Goal: Task Accomplishment & Management: Use online tool/utility

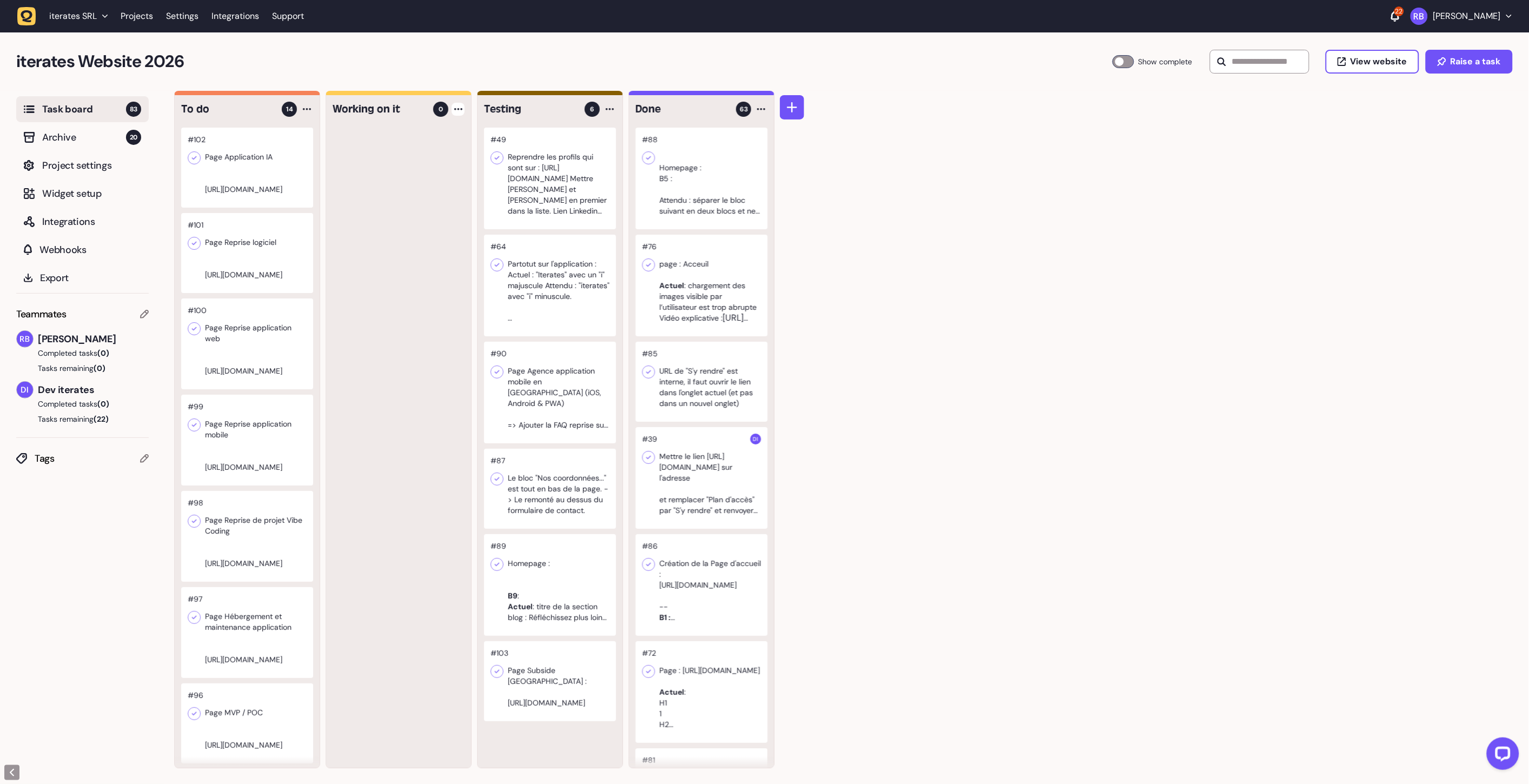
click at [462, 112] on div at bounding box center [458, 109] width 13 height 13
click at [431, 135] on div "Add Task" at bounding box center [417, 131] width 78 height 11
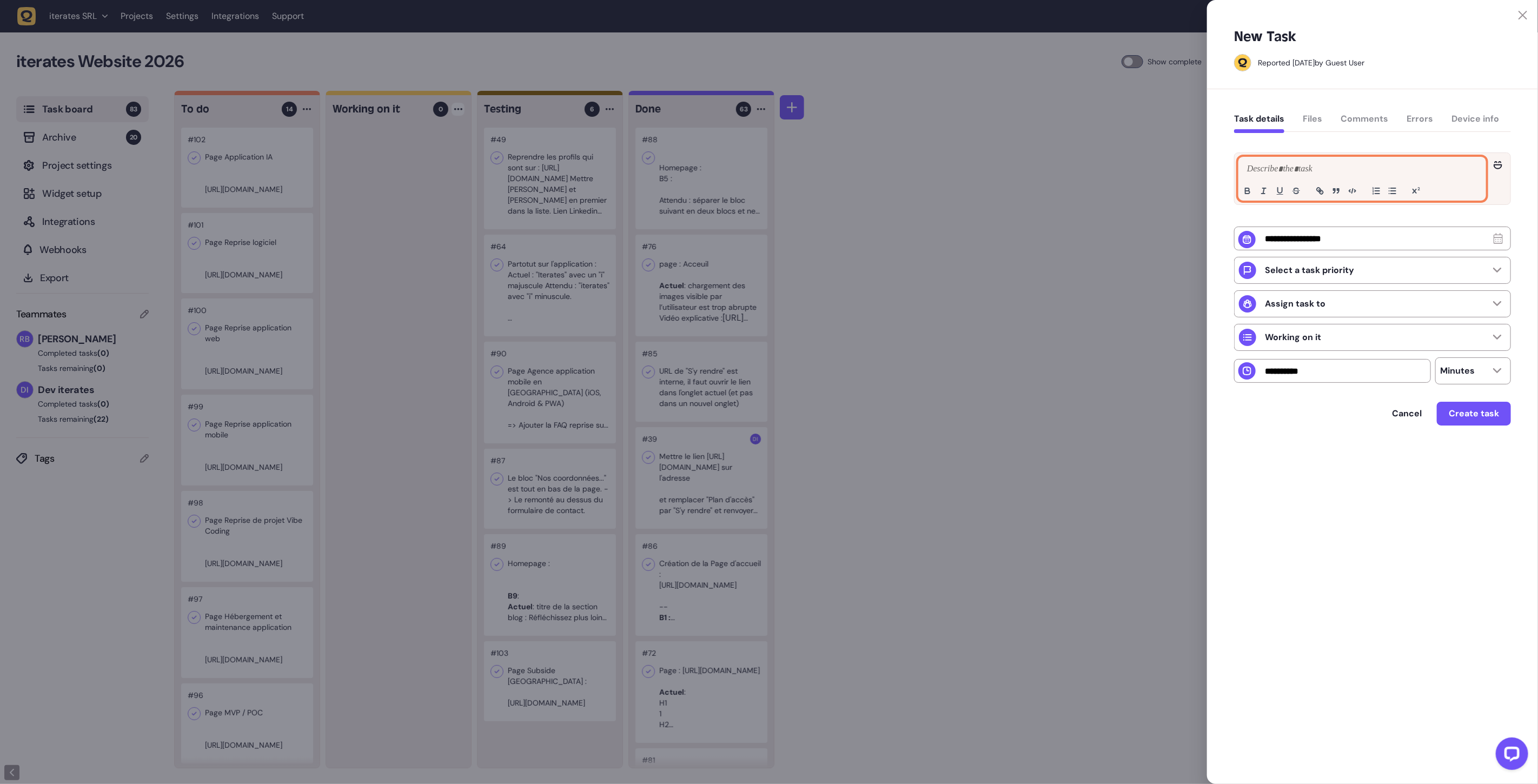
click at [1297, 170] on p at bounding box center [1362, 169] width 236 height 13
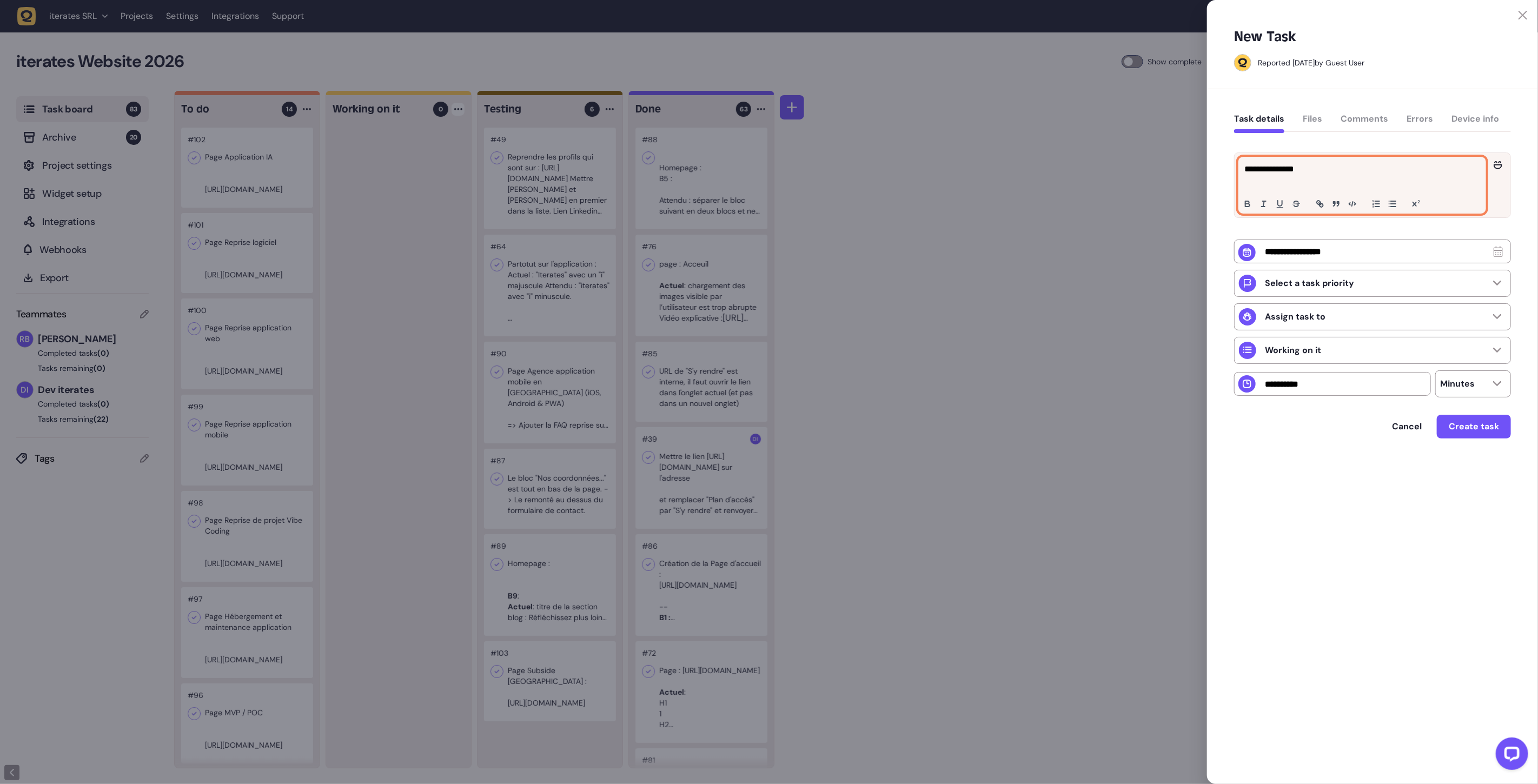
click at [1288, 171] on p "**********" at bounding box center [1362, 169] width 236 height 13
click at [1285, 180] on p at bounding box center [1362, 182] width 236 height 13
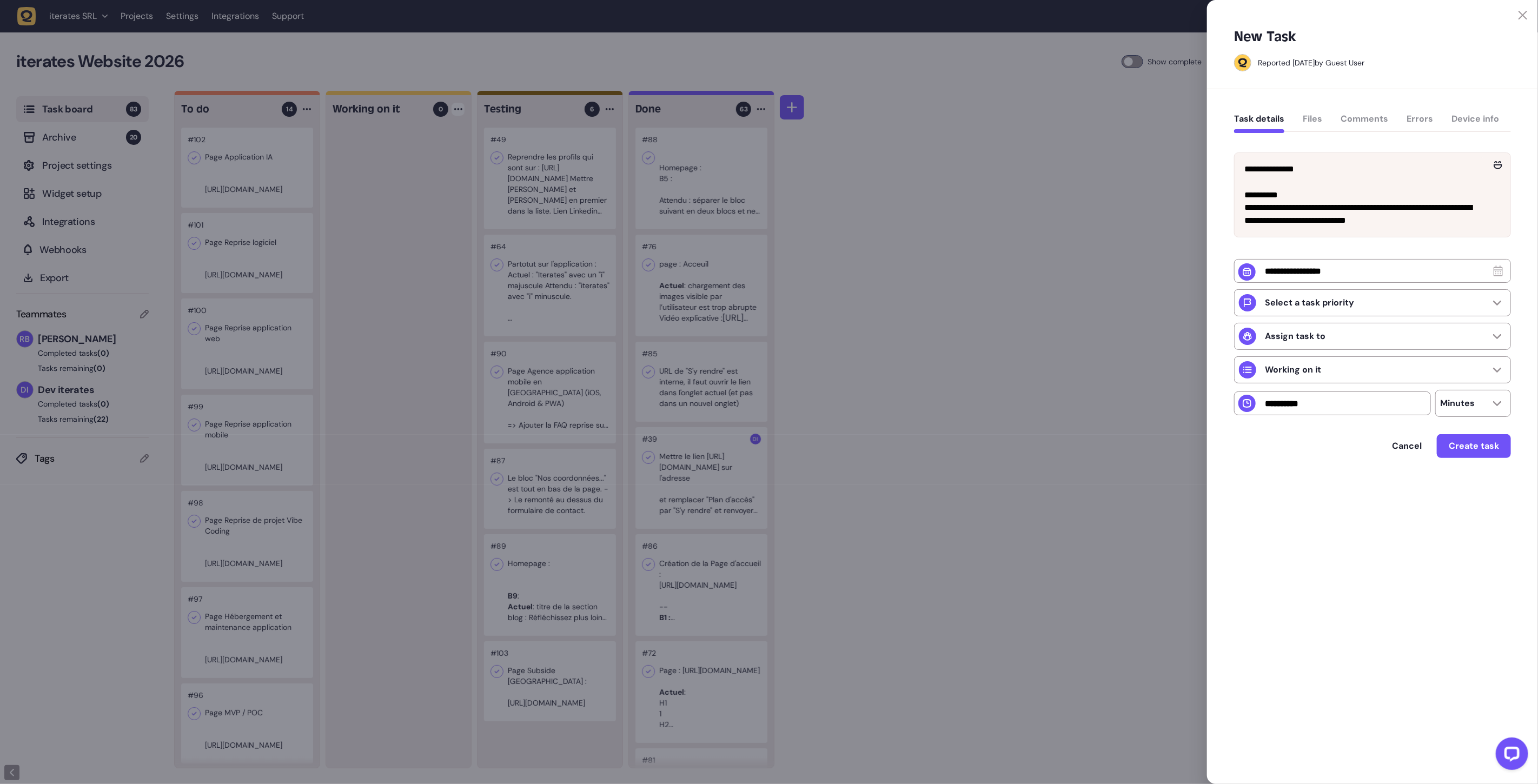
click at [421, 247] on div at bounding box center [769, 392] width 1538 height 784
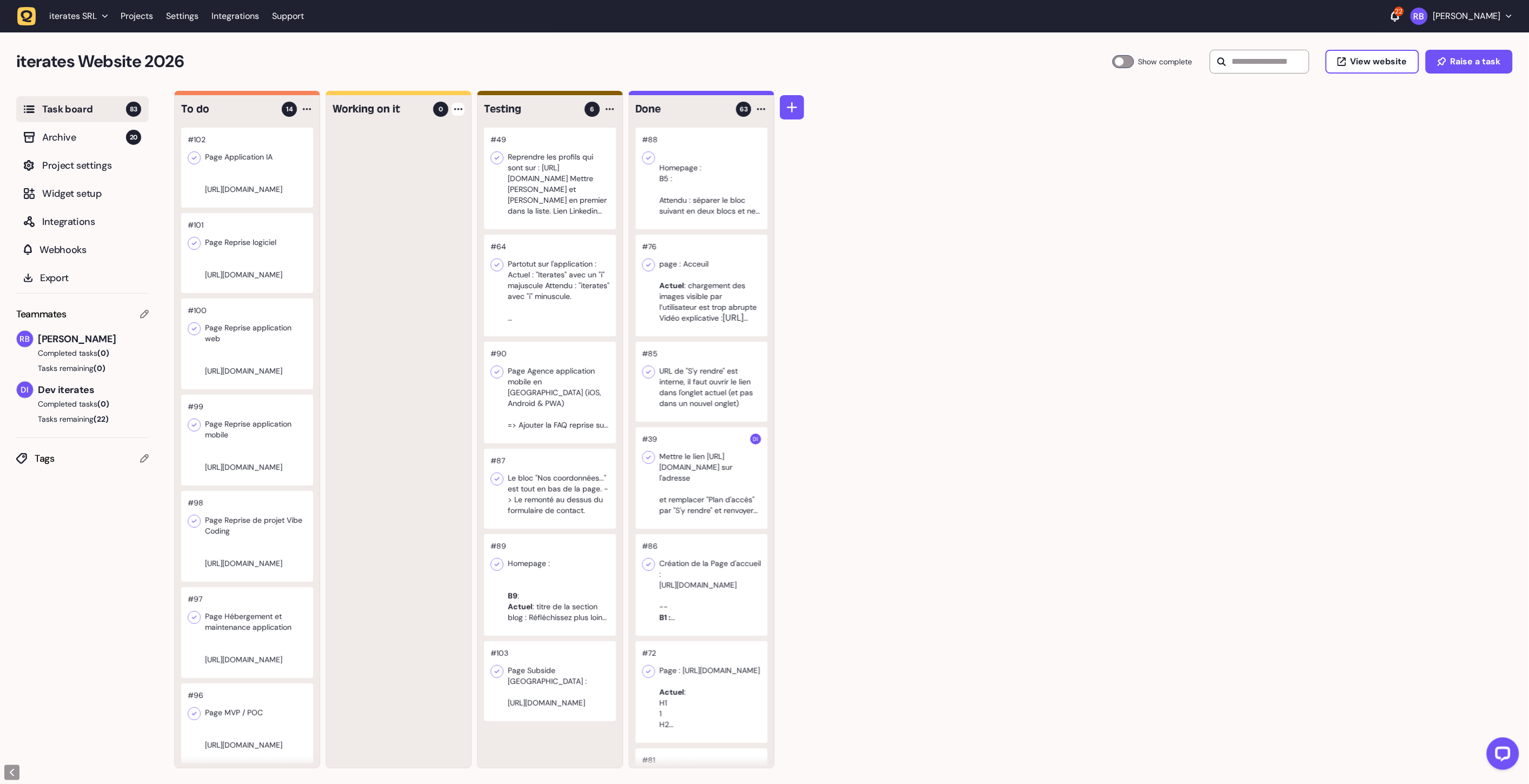
scroll to position [1, 0]
click at [583, 663] on div at bounding box center [550, 681] width 132 height 80
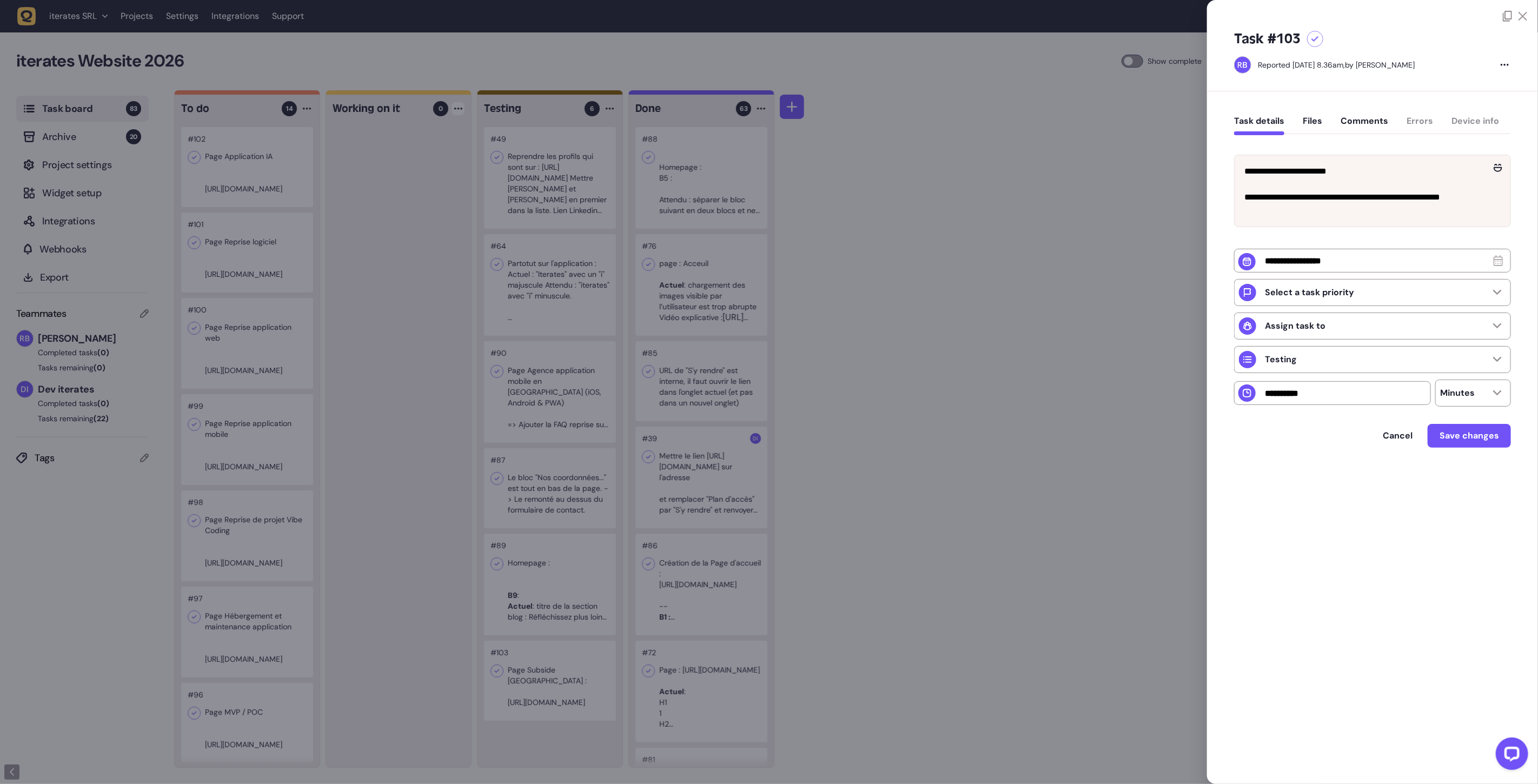
click at [544, 652] on div at bounding box center [769, 392] width 1538 height 784
